Goal: Navigation & Orientation: Find specific page/section

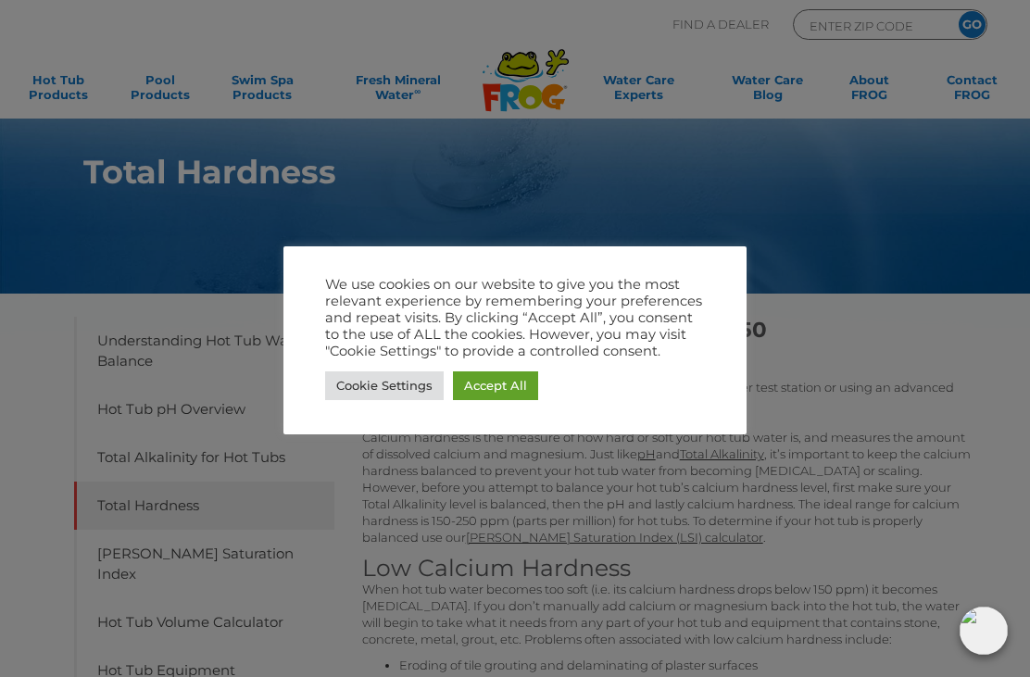
click at [482, 397] on link "Accept All" at bounding box center [495, 386] width 85 height 29
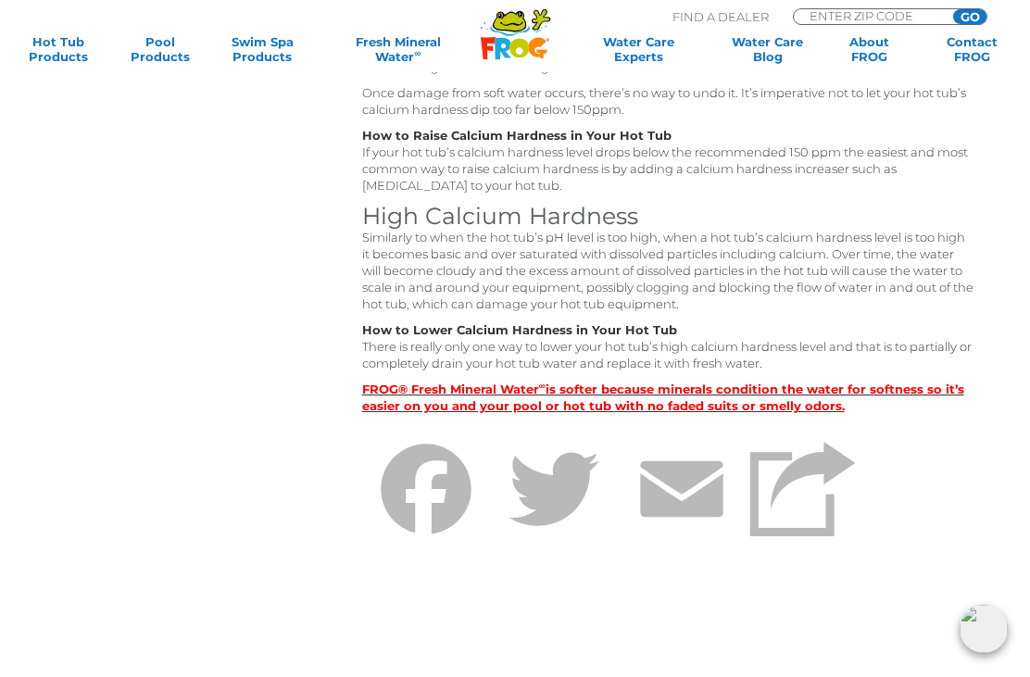
scroll to position [686, 0]
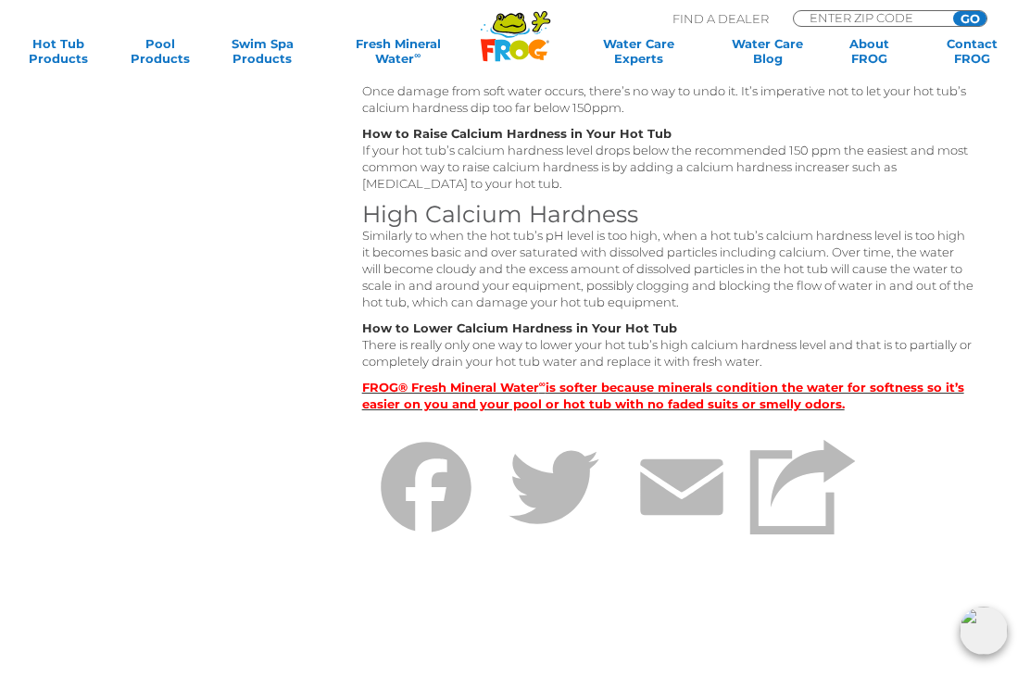
click at [415, 407] on strong "FROG® Fresh Mineral Water ∞ is softer because minerals condition the water for …" at bounding box center [663, 396] width 602 height 32
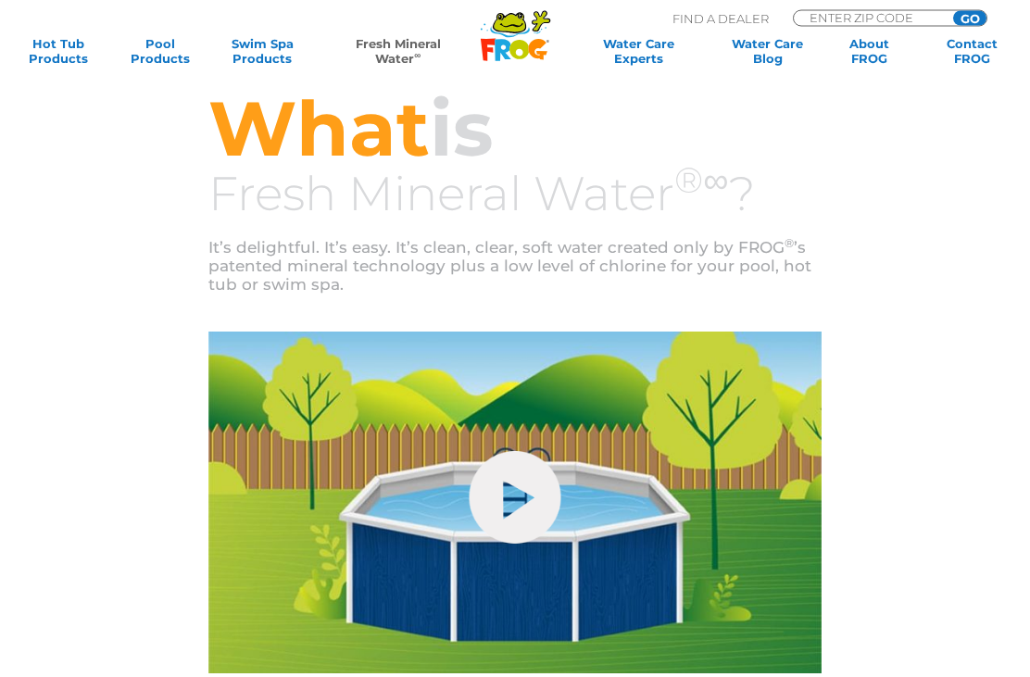
scroll to position [577, 0]
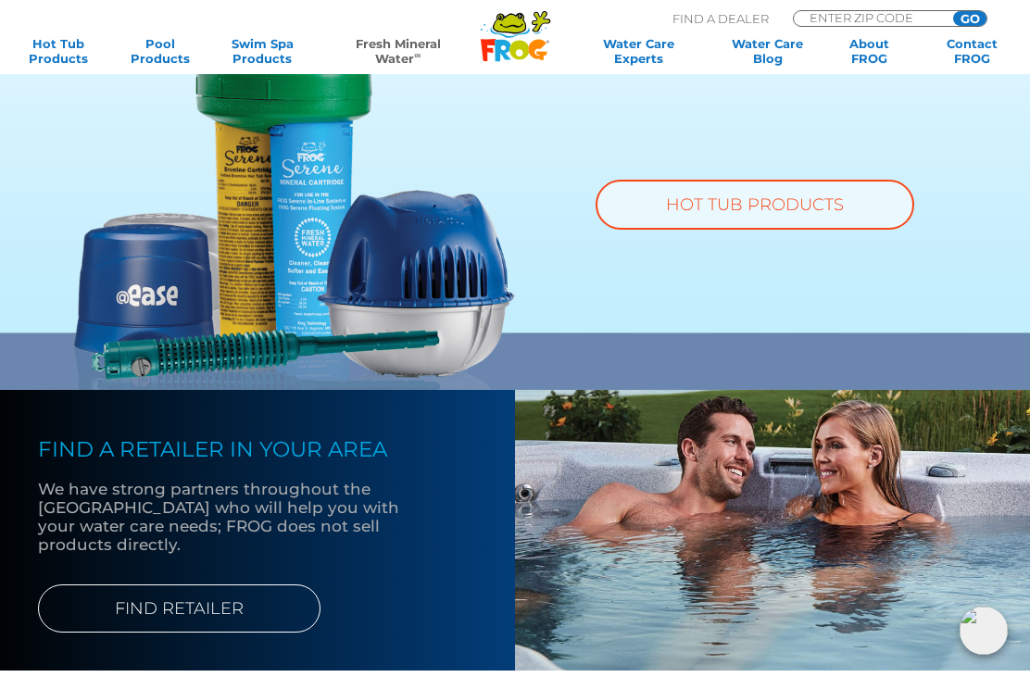
scroll to position [1265, 0]
click at [170, 605] on link "FIND RETAILER" at bounding box center [179, 610] width 283 height 48
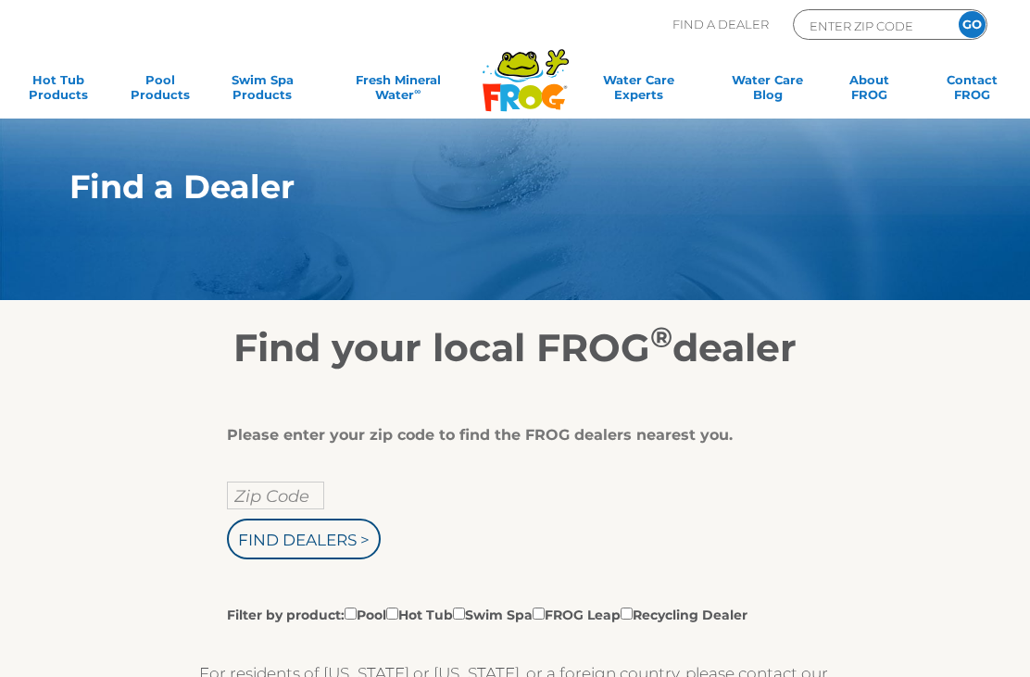
click at [261, 495] on input "Zip Code" at bounding box center [275, 496] width 97 height 28
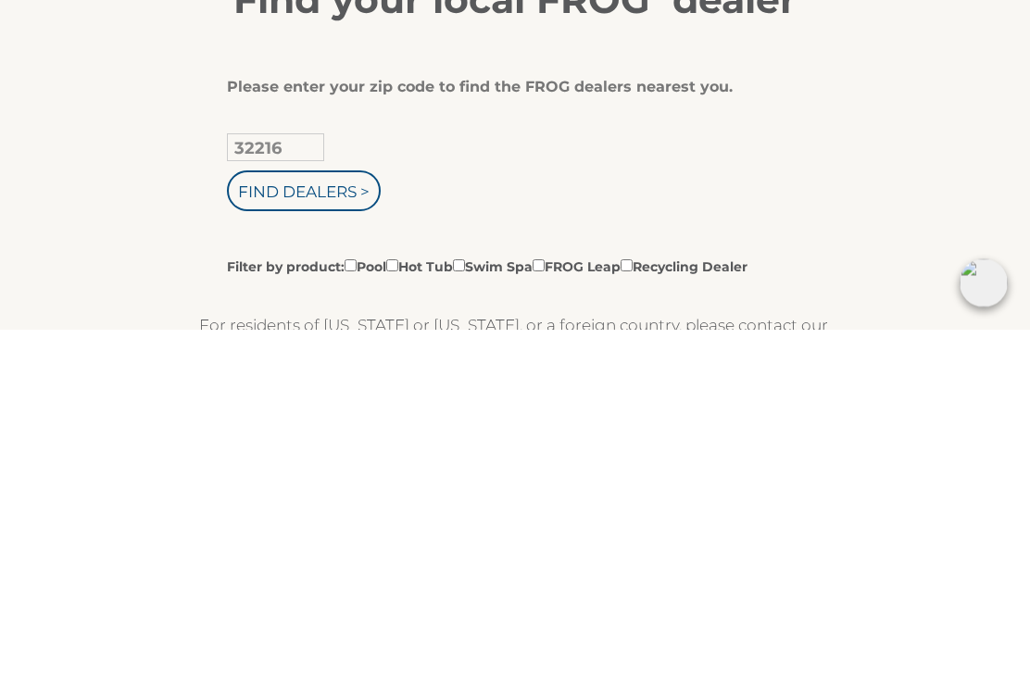
type input "32216"
click at [349, 519] on input "Find Dealers >" at bounding box center [304, 539] width 154 height 41
